Goal: Information Seeking & Learning: Compare options

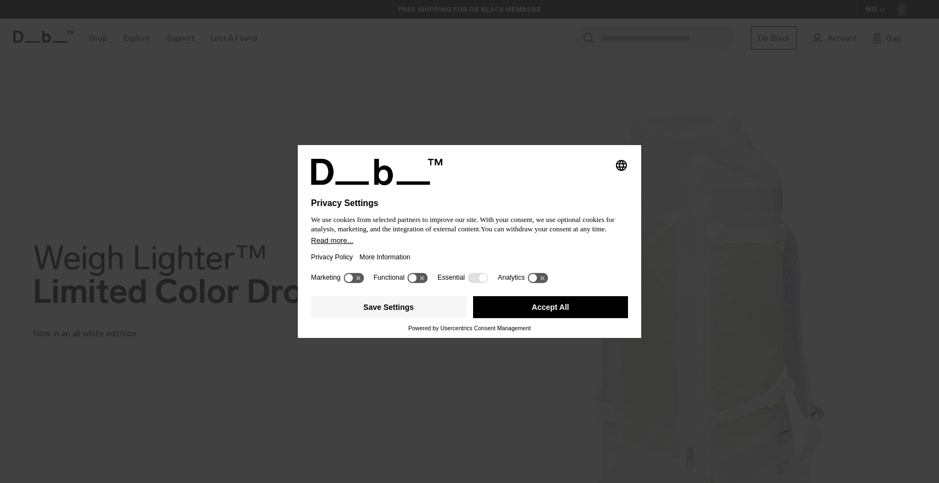
click at [492, 310] on button "Accept All" at bounding box center [551, 307] width 156 height 22
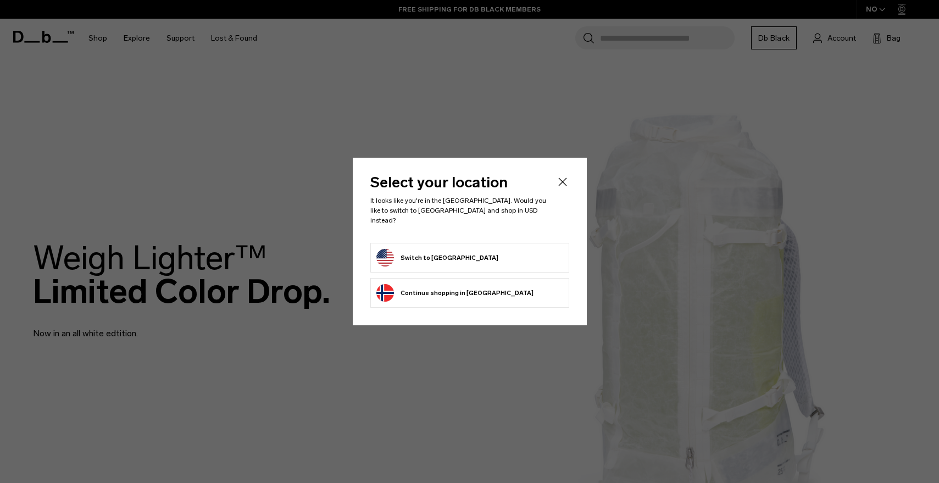
click at [487, 253] on form "Switch to United States" at bounding box center [469, 258] width 187 height 18
click at [432, 250] on button "Switch to United States" at bounding box center [437, 258] width 122 height 18
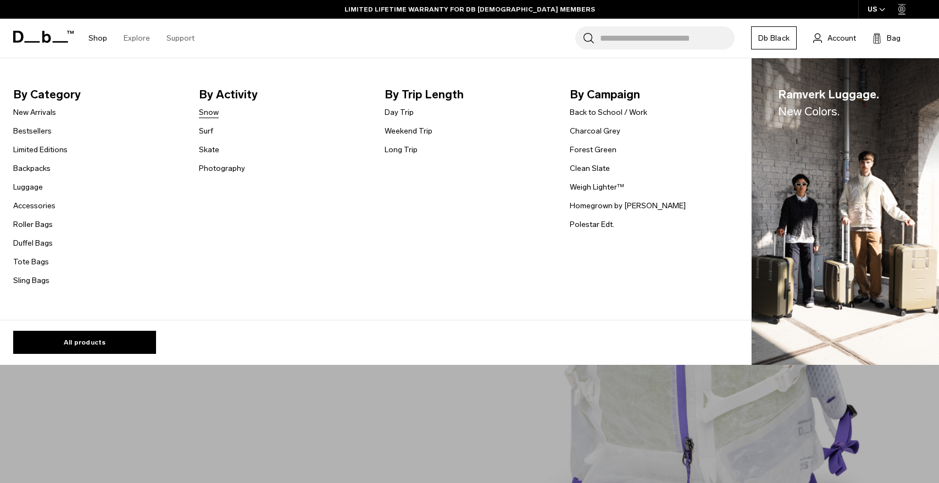
click at [215, 112] on link "Snow" at bounding box center [209, 113] width 20 height 12
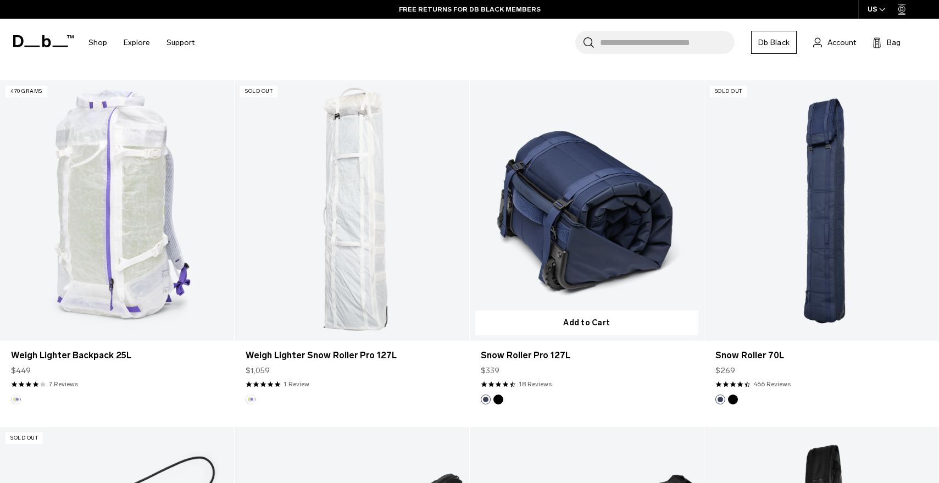
scroll to position [915, 0]
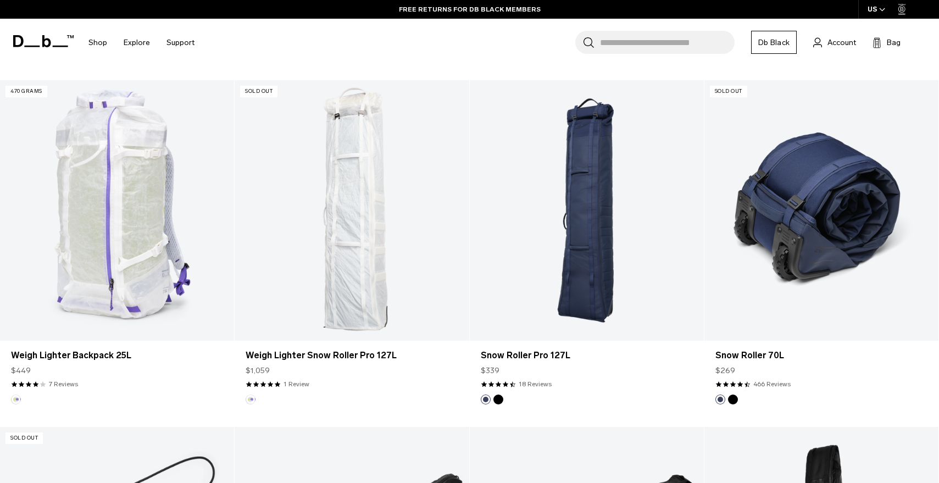
click at [846, 268] on link "Snow Roller 70L" at bounding box center [822, 210] width 234 height 260
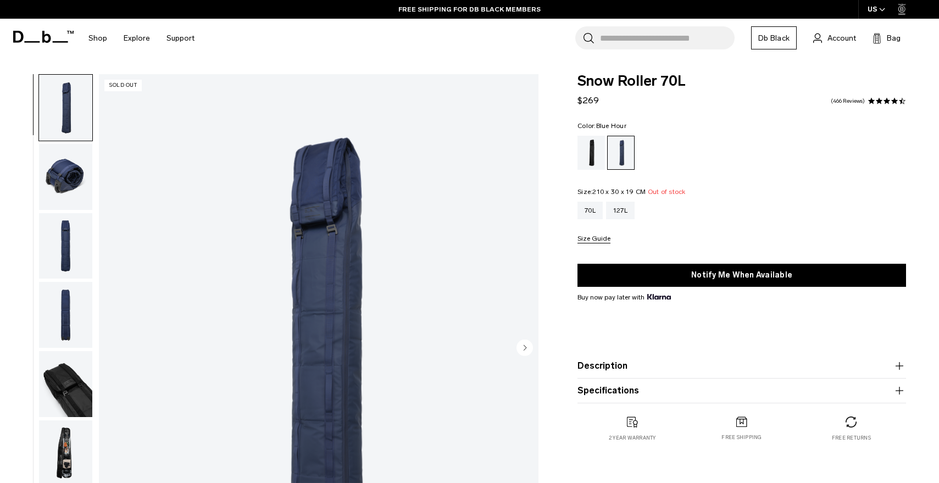
click at [602, 239] on button "Size Guide" at bounding box center [594, 239] width 33 height 8
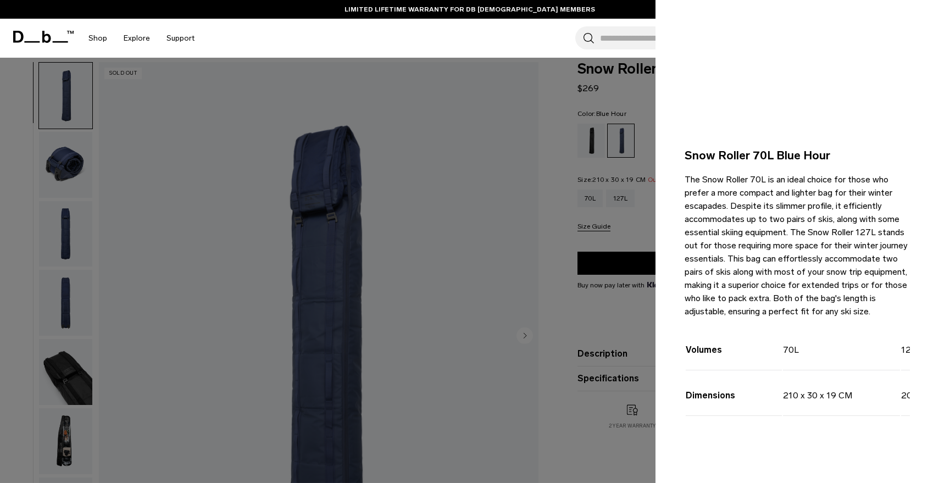
scroll to position [14, 0]
click at [418, 133] on div at bounding box center [469, 241] width 939 height 483
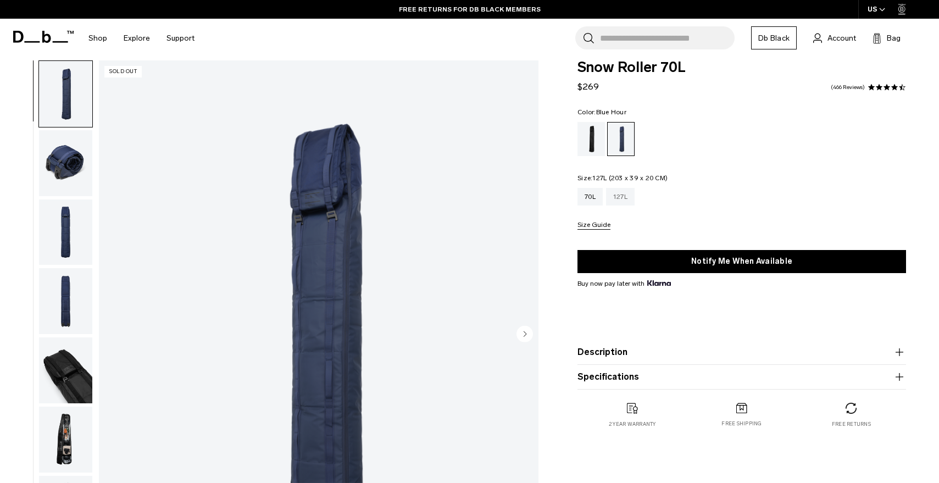
scroll to position [0, 0]
click at [620, 195] on div "127L" at bounding box center [620, 197] width 29 height 18
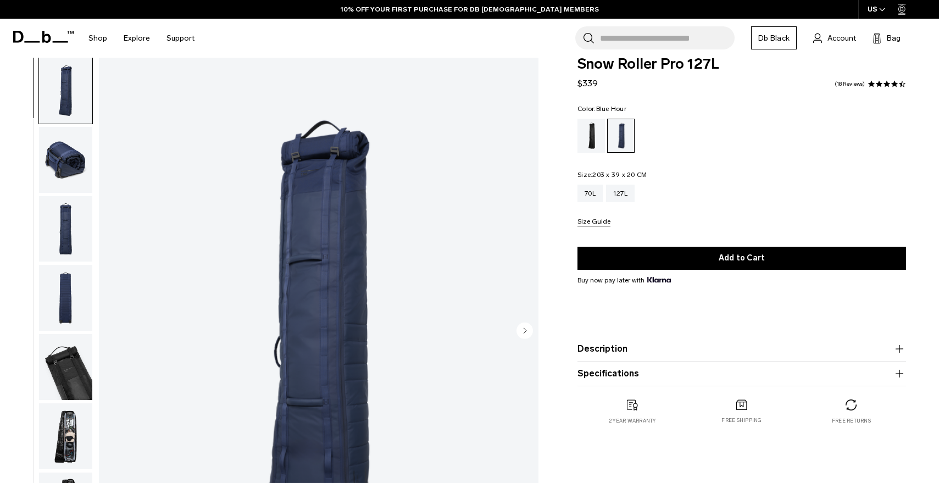
scroll to position [18, 0]
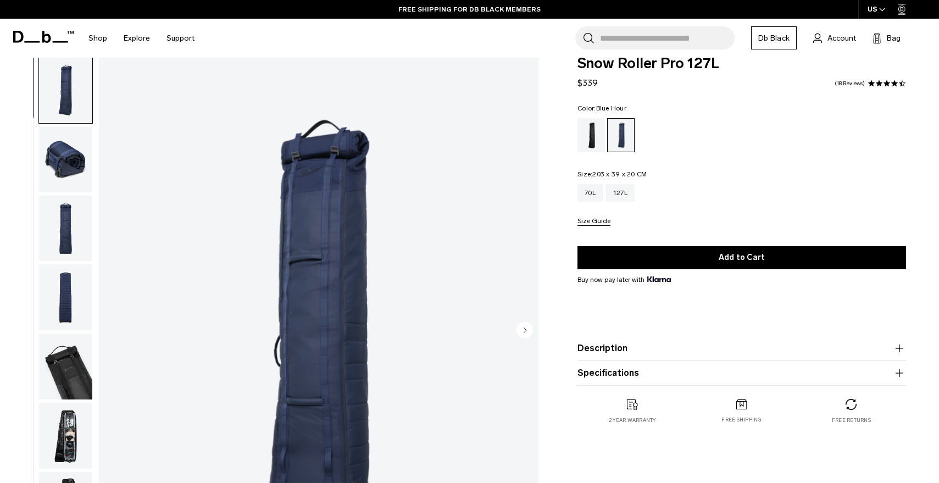
click at [593, 218] on button "Size Guide" at bounding box center [594, 222] width 33 height 8
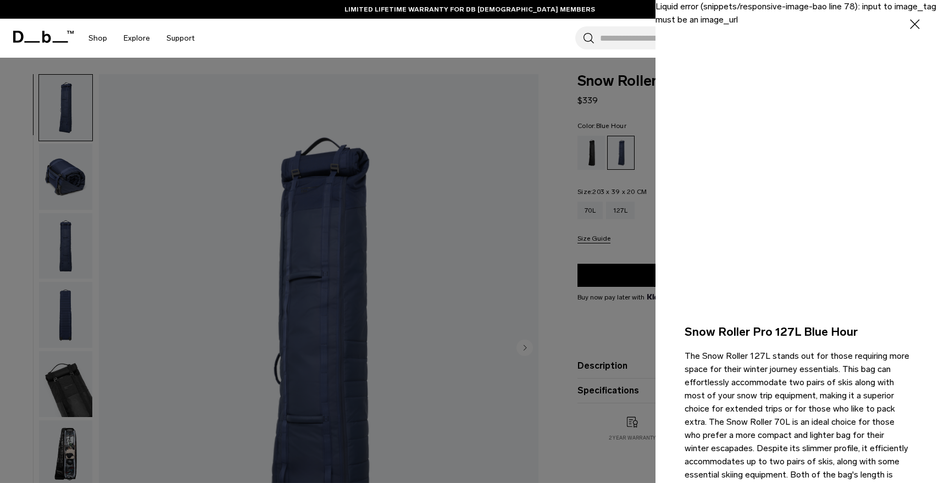
scroll to position [0, 0]
click at [917, 20] on icon "button" at bounding box center [915, 24] width 16 height 16
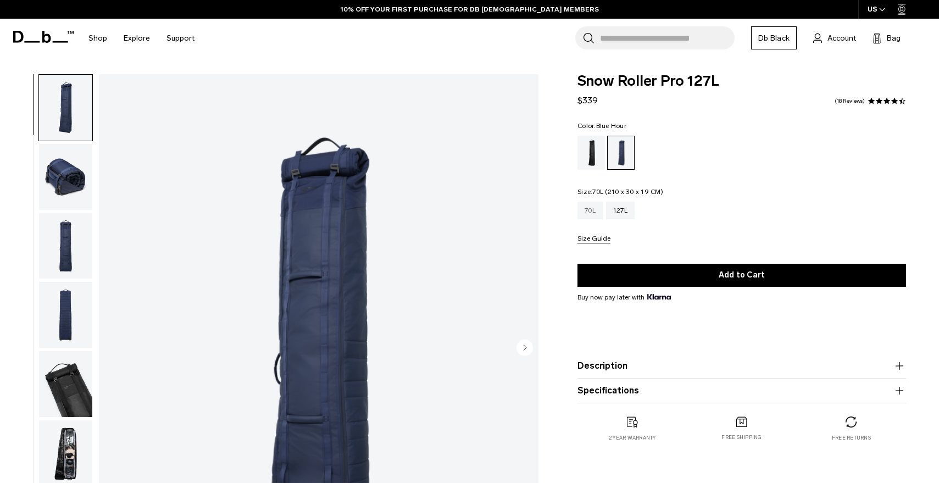
click at [587, 217] on div "70L" at bounding box center [590, 211] width 25 height 18
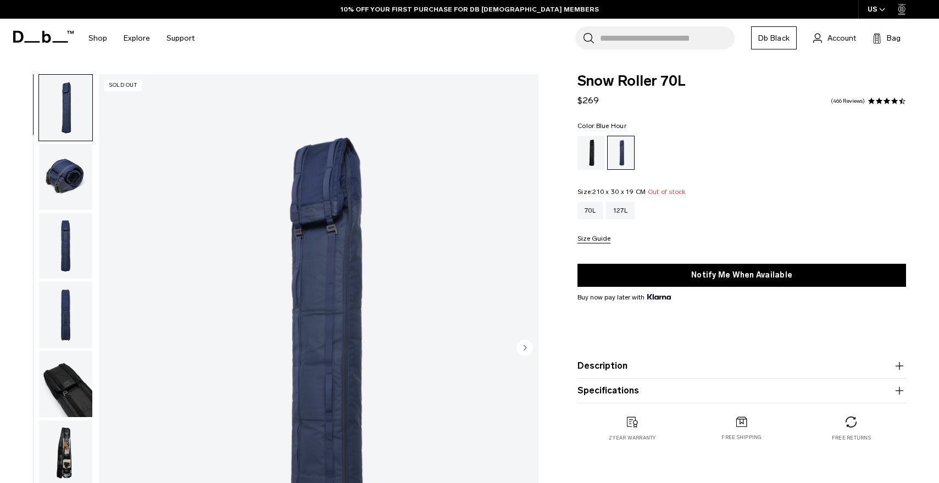
click at [599, 242] on button "Size Guide" at bounding box center [594, 239] width 33 height 8
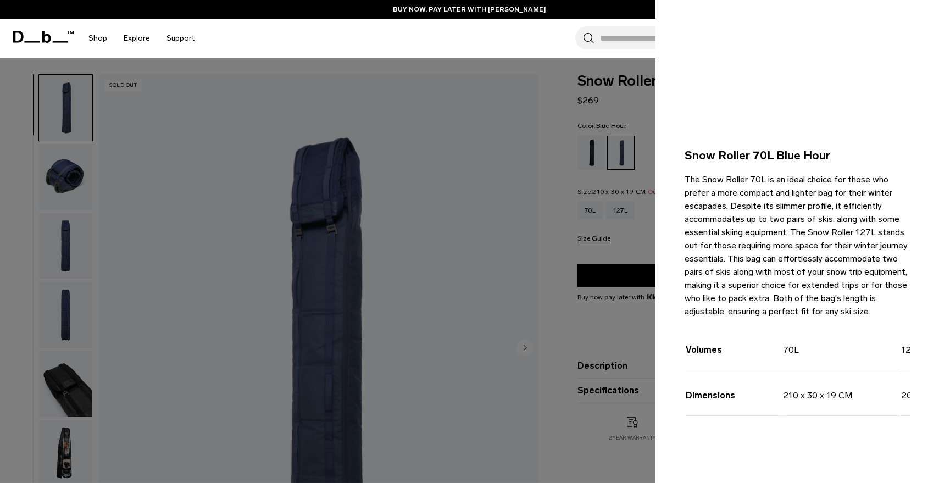
click at [467, 45] on div "Search for Bags, Luggage... Search Close Trending Products All Products Hugger …" at bounding box center [567, 38] width 728 height 39
click at [460, 96] on div at bounding box center [469, 241] width 939 height 483
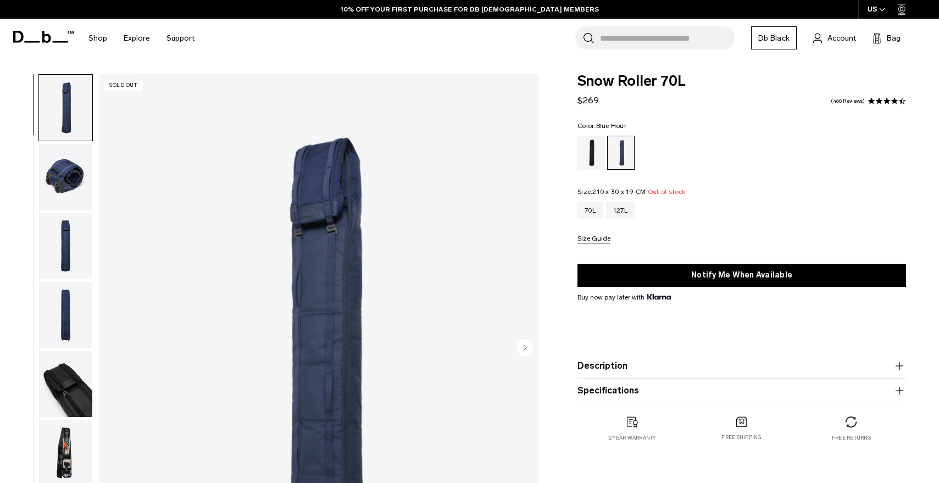
scroll to position [1, 0]
click at [75, 231] on img "button" at bounding box center [65, 246] width 53 height 66
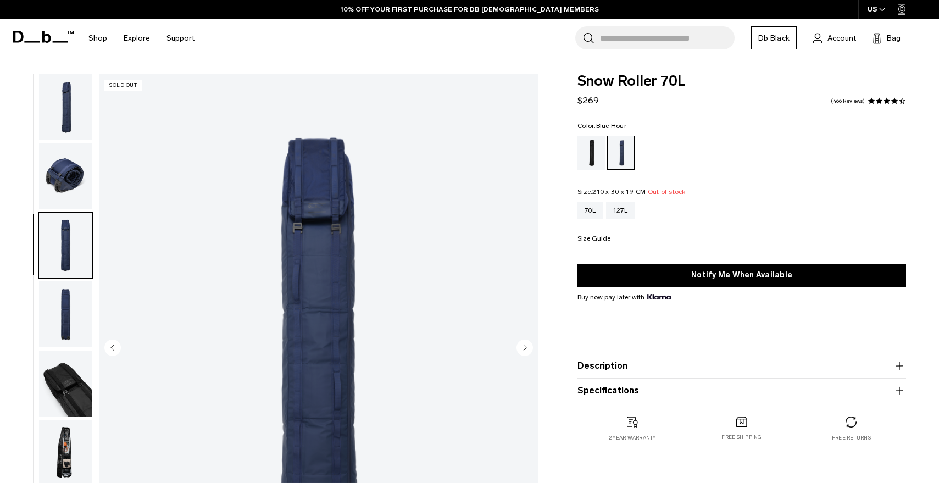
scroll to position [6, 0]
click at [68, 126] on img "button" at bounding box center [65, 106] width 53 height 66
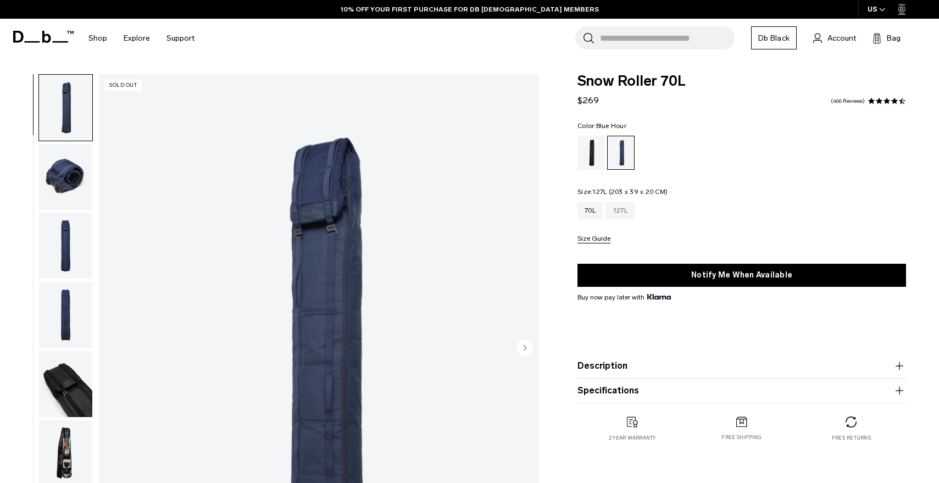
scroll to position [0, 0]
click at [621, 213] on div "127L" at bounding box center [620, 211] width 29 height 18
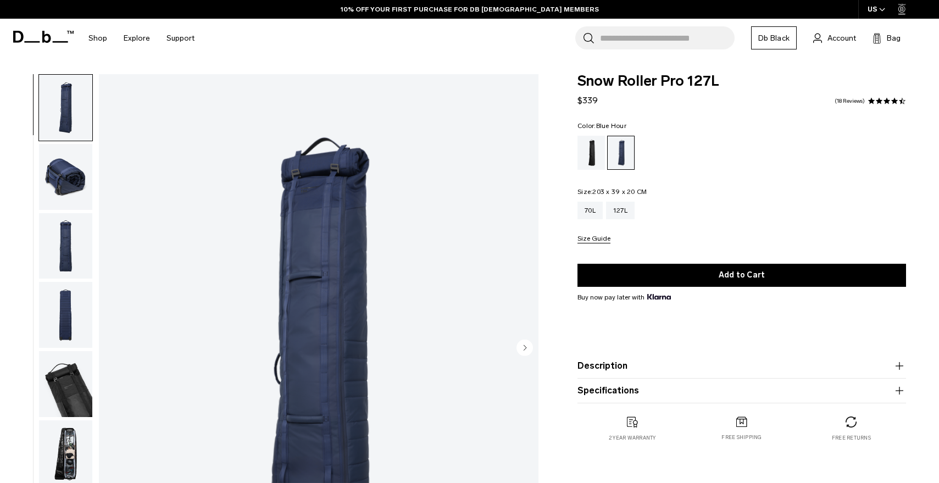
click at [76, 114] on img "button" at bounding box center [65, 108] width 53 height 66
click at [586, 212] on div "70L" at bounding box center [590, 211] width 25 height 18
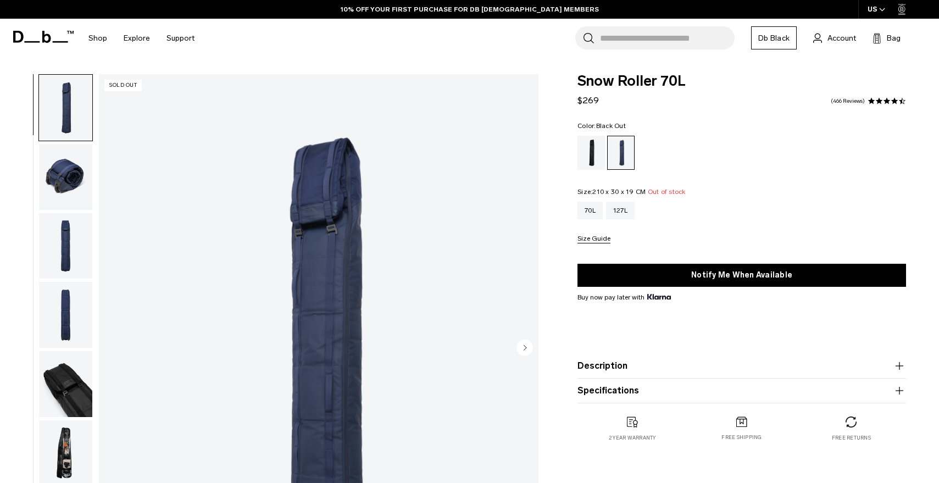
click at [590, 145] on div "Black Out" at bounding box center [592, 153] width 28 height 34
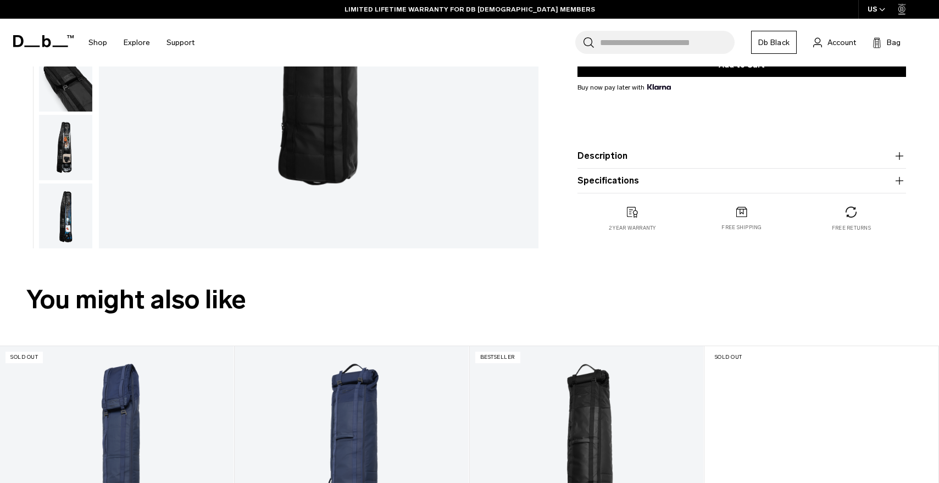
scroll to position [382, 0]
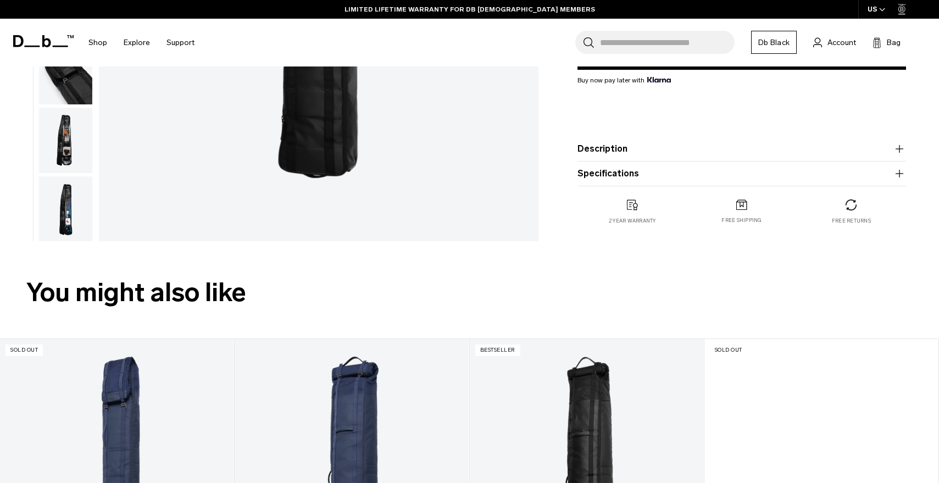
click at [898, 175] on icon "button" at bounding box center [899, 173] width 13 height 13
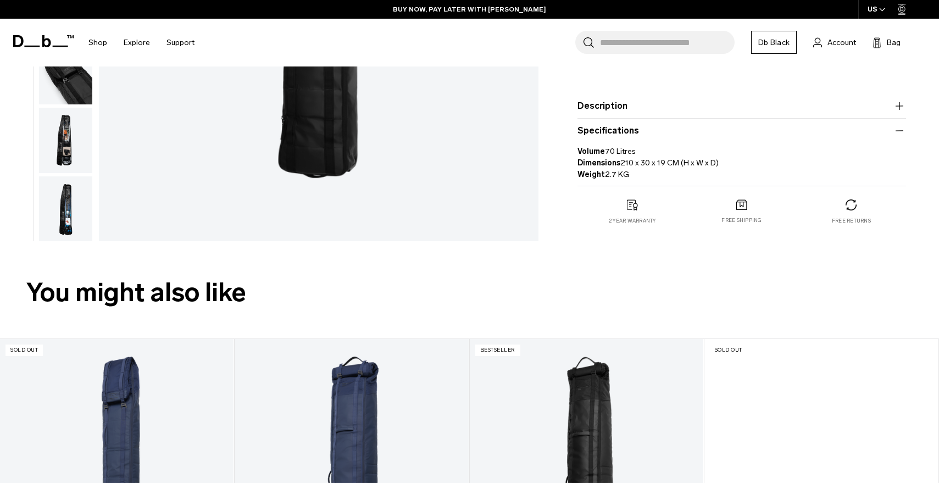
click at [899, 126] on icon "button" at bounding box center [899, 130] width 13 height 13
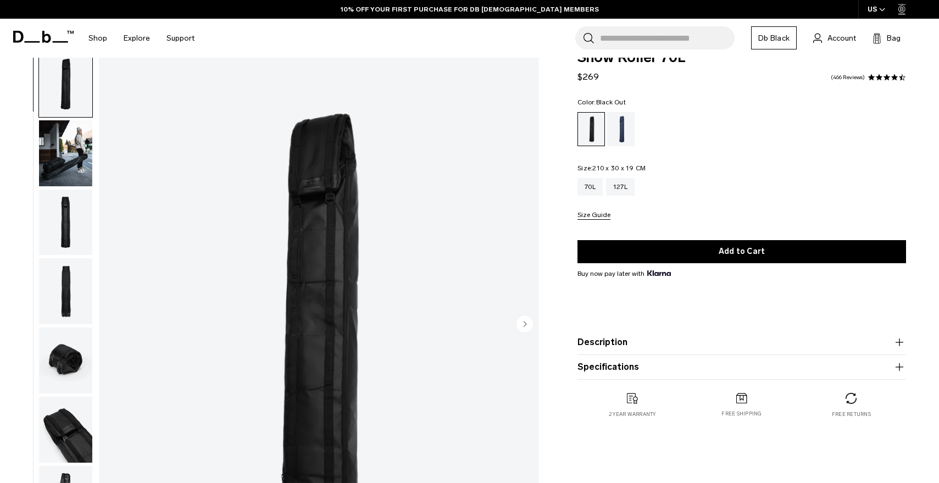
scroll to position [26, 0]
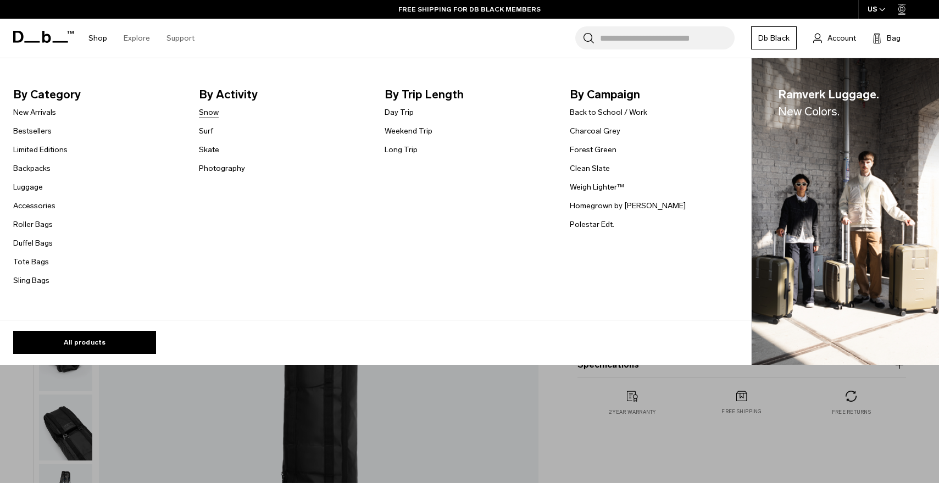
click at [211, 115] on link "Snow" at bounding box center [209, 113] width 20 height 12
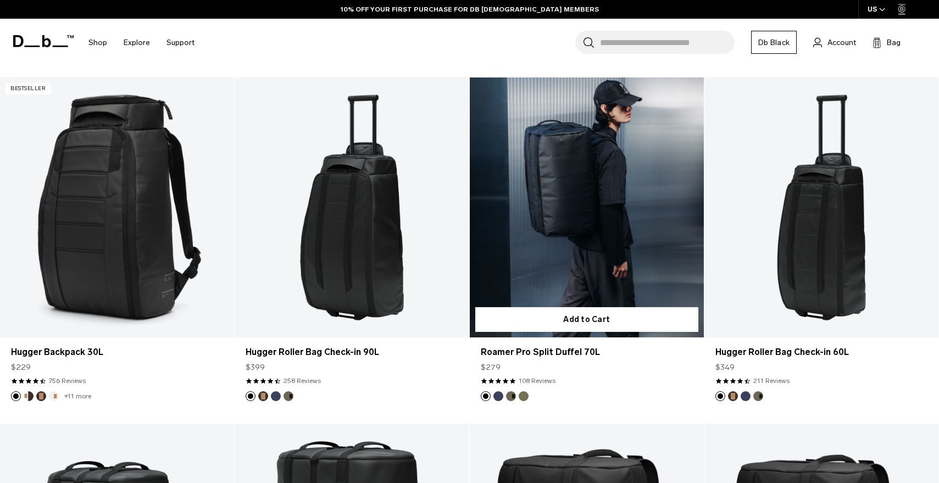
scroll to position [2310, 0]
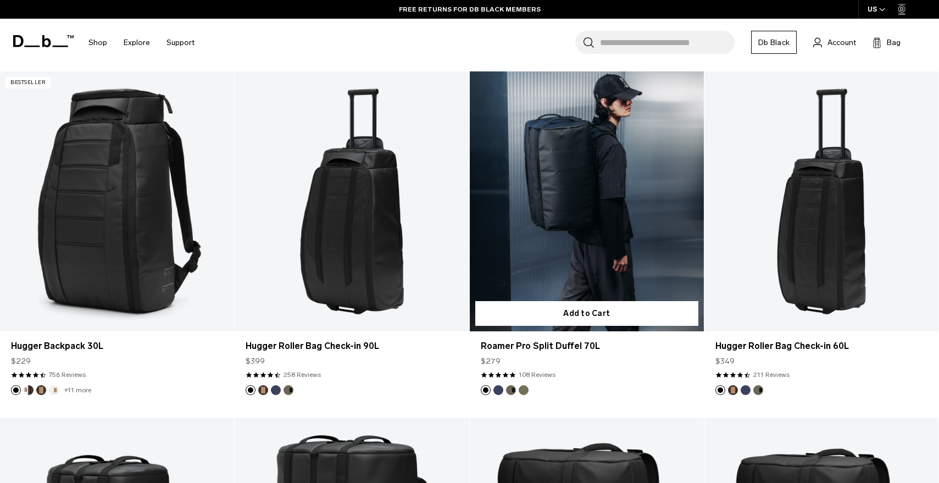
click at [603, 185] on link "Roamer Pro Split Duffel 70L" at bounding box center [587, 201] width 234 height 260
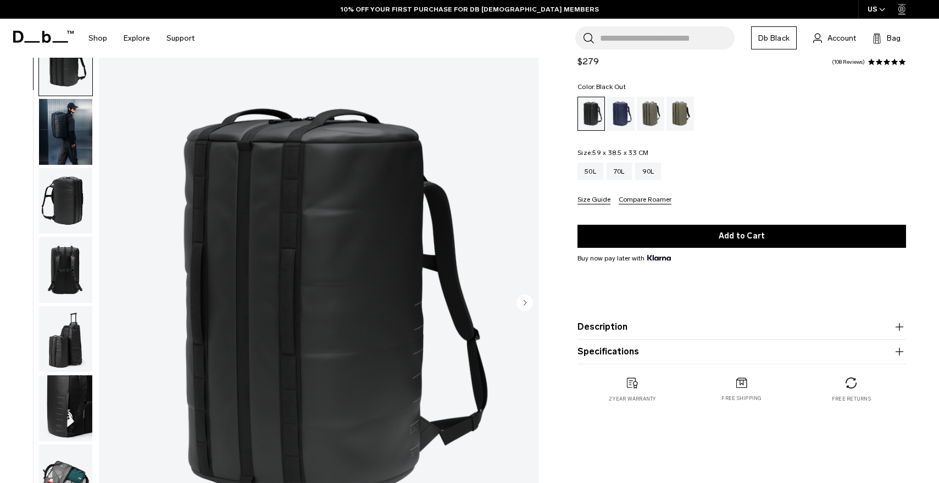
scroll to position [47, 0]
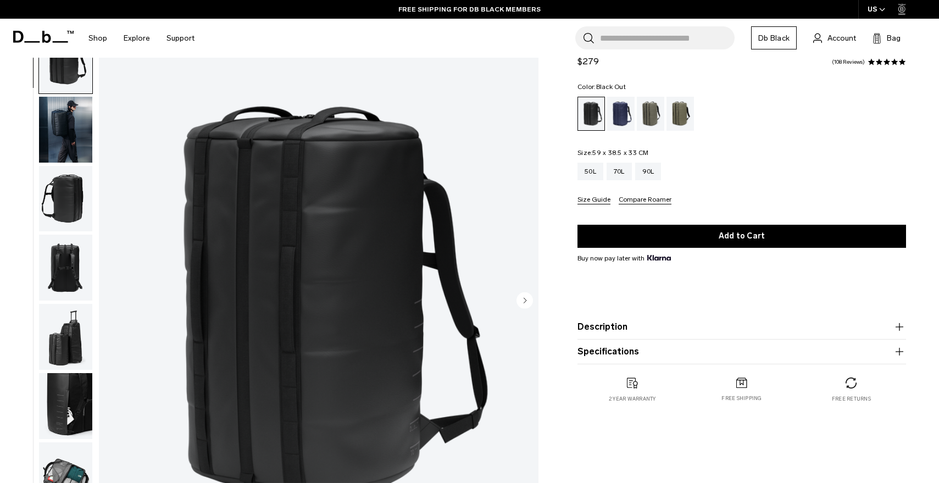
click at [900, 327] on icon "button" at bounding box center [900, 326] width 8 height 1
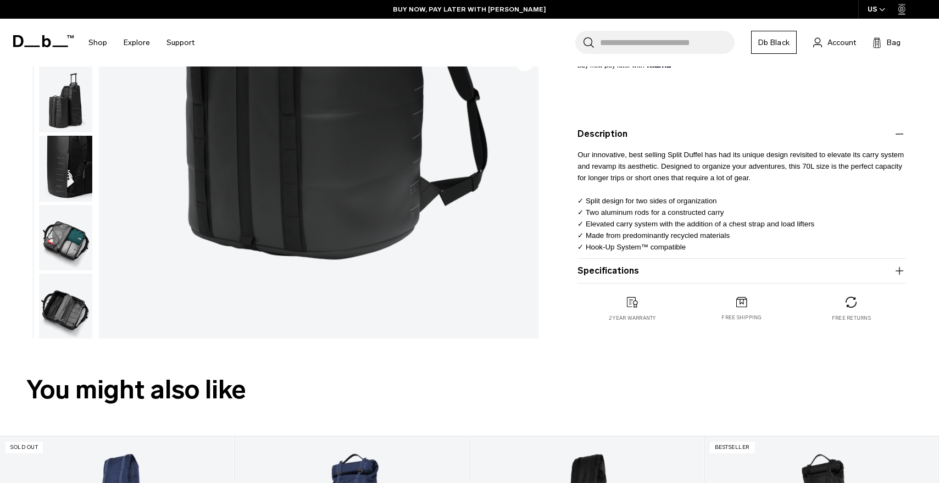
scroll to position [285, 0]
click at [899, 273] on icon "button" at bounding box center [899, 270] width 13 height 13
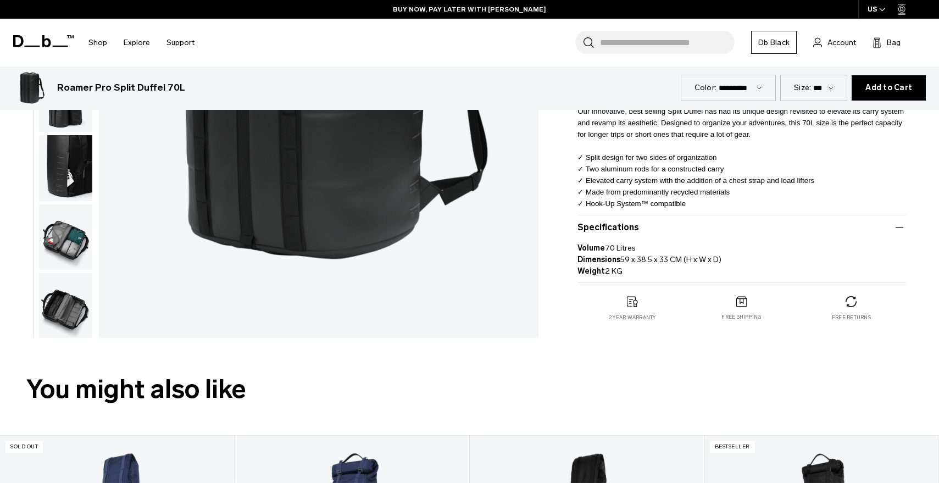
click at [899, 273] on p "Volume 70 Litres Dimensions 59 x 38.5 x 33 CM (H x W x D) Weight 2 KG" at bounding box center [742, 255] width 329 height 43
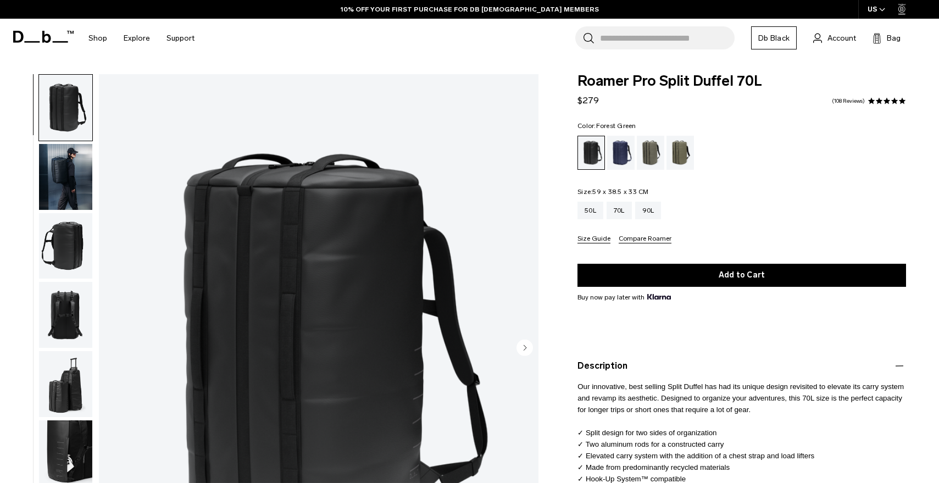
scroll to position [0, 0]
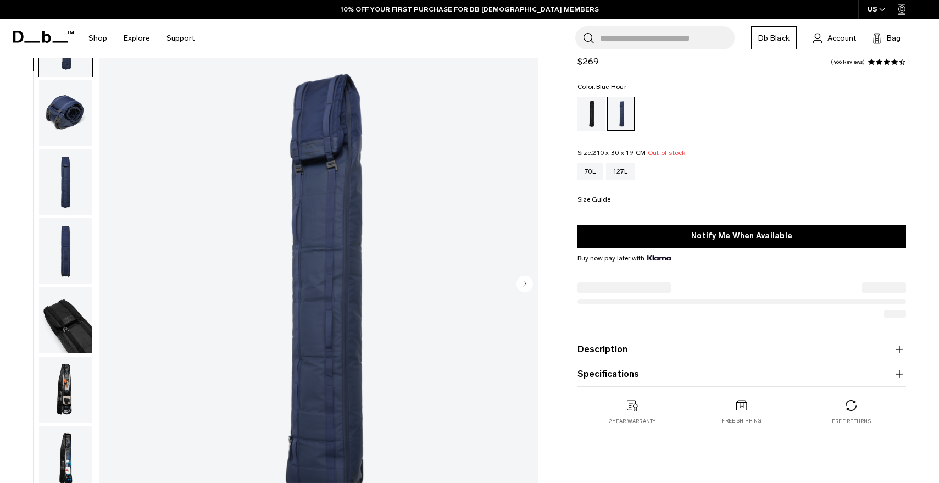
scroll to position [68, 0]
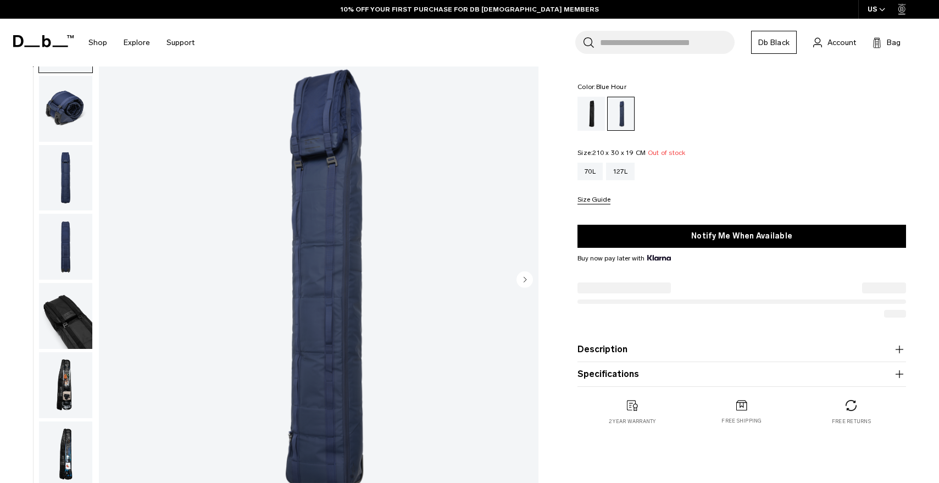
click at [900, 347] on icon "button" at bounding box center [899, 349] width 13 height 13
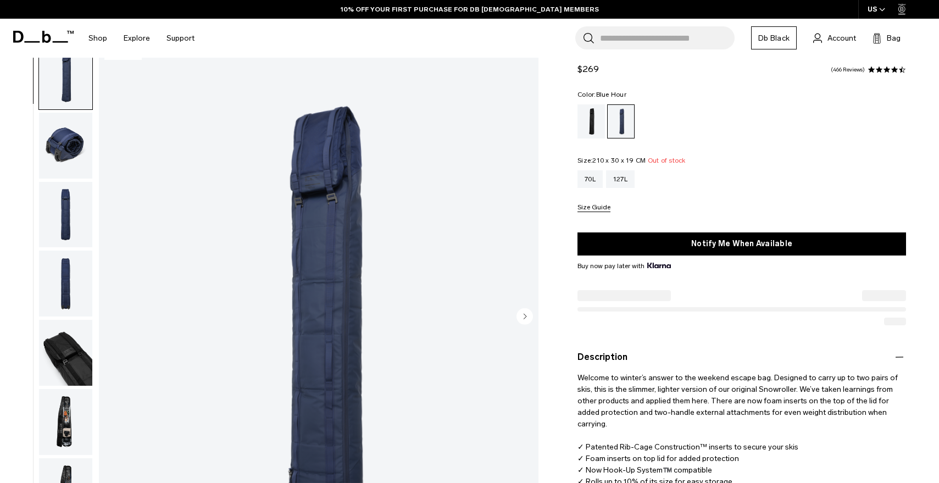
scroll to position [30, 0]
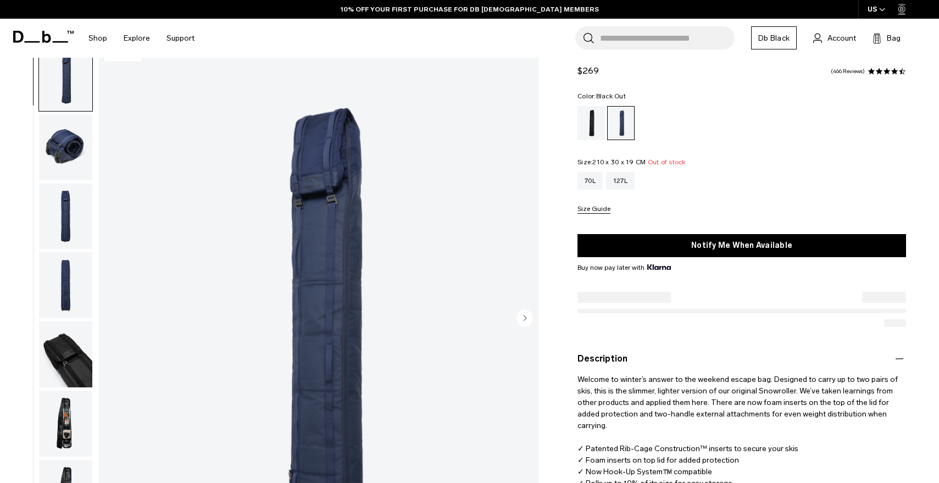
click at [589, 118] on div "Black Out" at bounding box center [592, 123] width 28 height 34
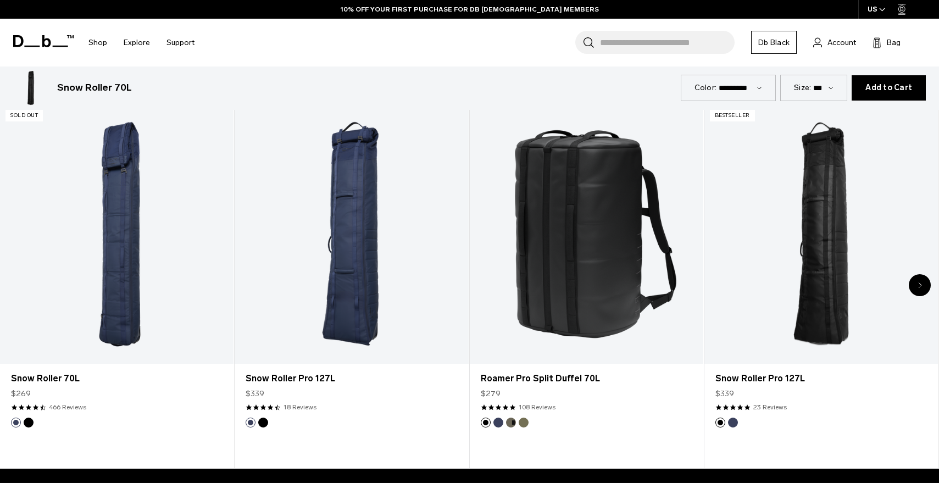
scroll to position [648, 0]
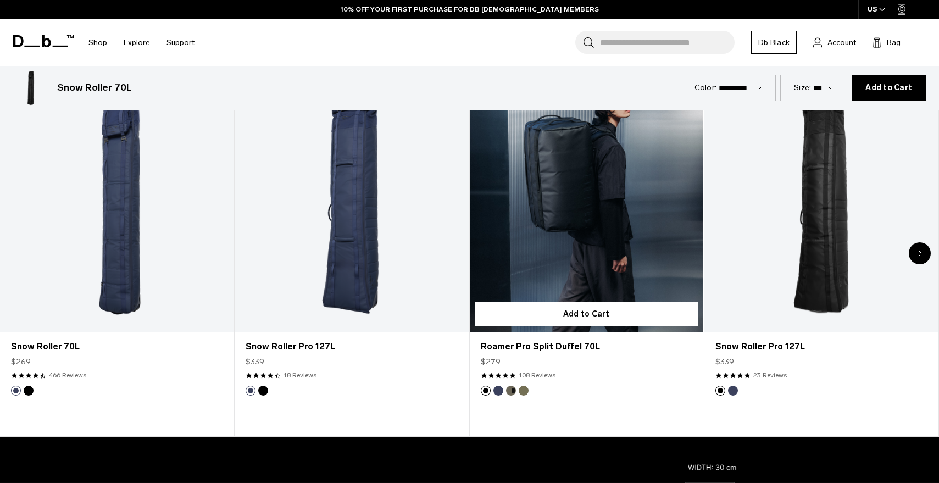
click at [578, 215] on link "Roamer Pro Split Duffel 70L" at bounding box center [587, 203] width 234 height 260
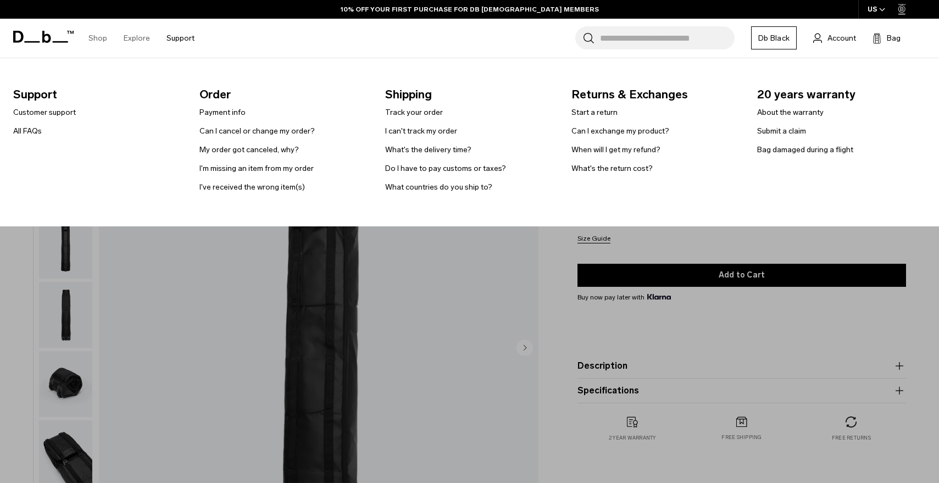
scroll to position [0, 0]
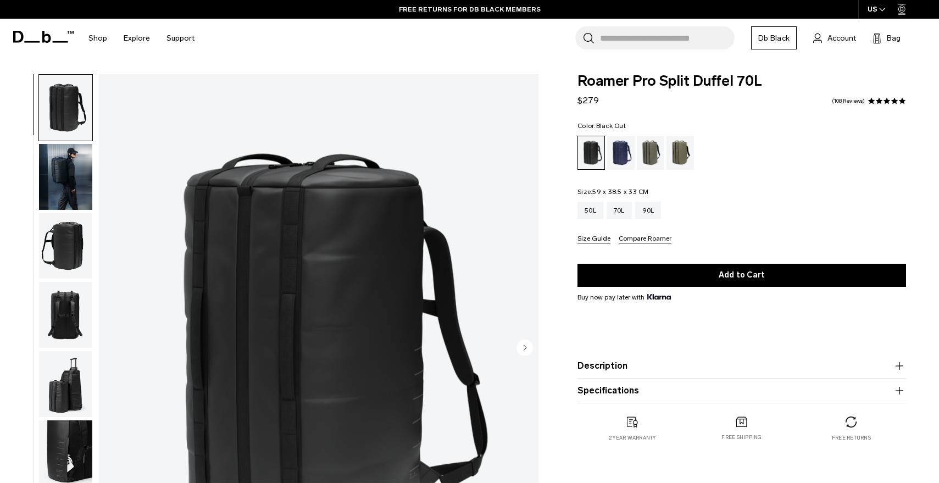
click at [446, 130] on img "1 / 9" at bounding box center [319, 348] width 440 height 549
